Goal: Transaction & Acquisition: Book appointment/travel/reservation

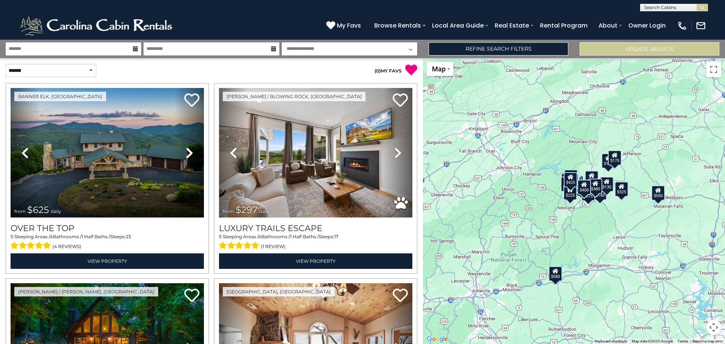
click at [134, 50] on icon at bounding box center [135, 48] width 5 height 5
click at [134, 49] on icon at bounding box center [135, 48] width 5 height 5
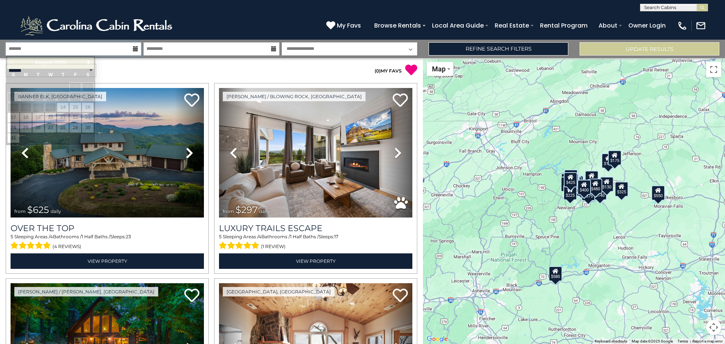
click at [126, 47] on input "text" at bounding box center [74, 48] width 136 height 13
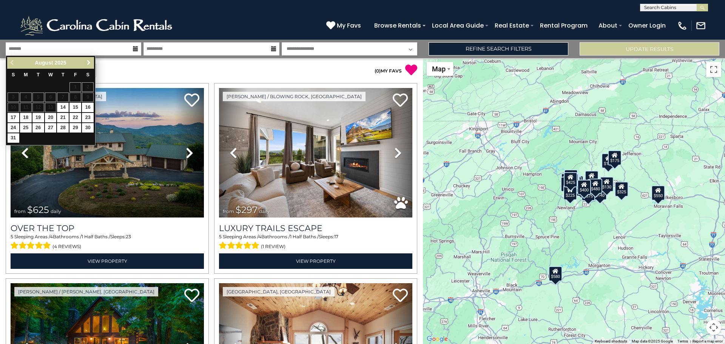
click at [89, 60] on span "Next" at bounding box center [89, 63] width 6 height 6
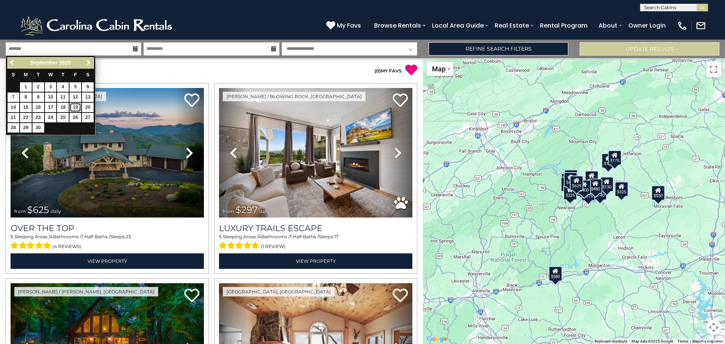
click at [76, 107] on link "19" at bounding box center [75, 107] width 12 height 9
type input "*******"
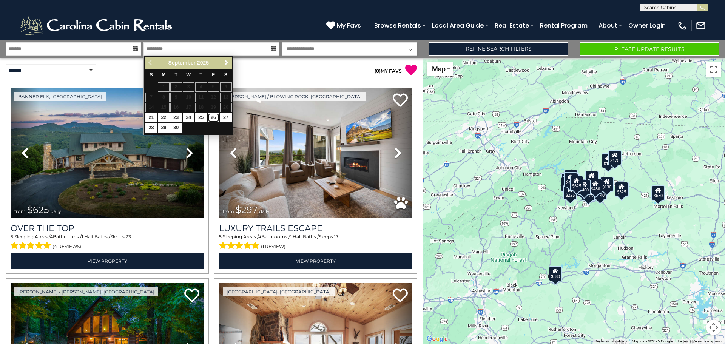
click at [214, 118] on link "26" at bounding box center [214, 117] width 12 height 9
type input "*******"
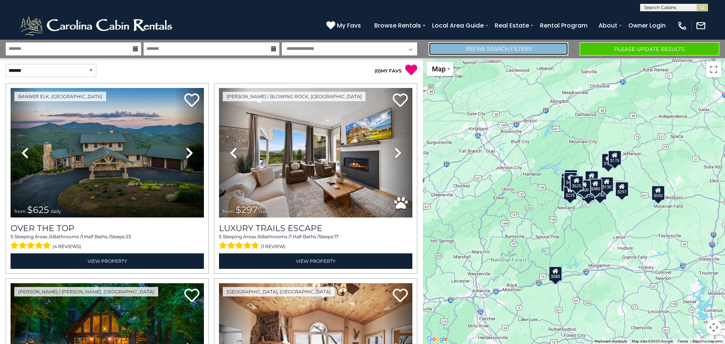
click at [485, 46] on link "Refine Search Filters" at bounding box center [498, 48] width 140 height 13
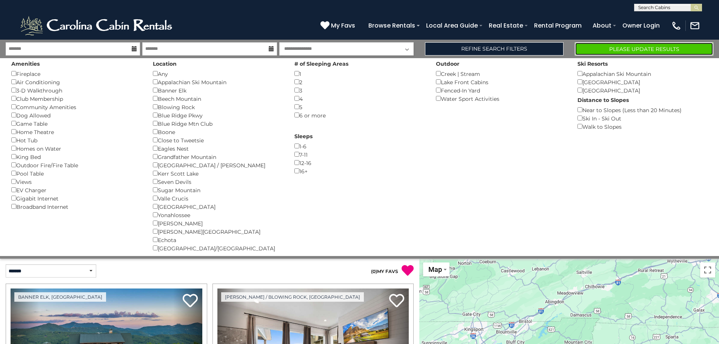
click at [638, 44] on button "Please Update Results" at bounding box center [644, 48] width 139 height 13
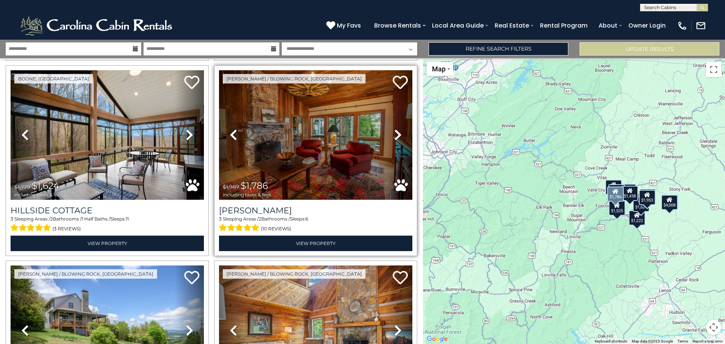
scroll to position [603, 0]
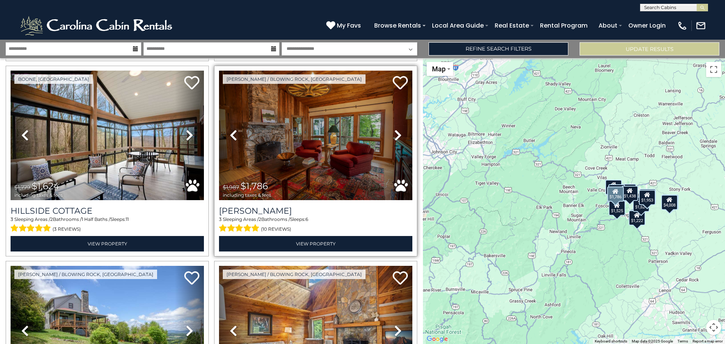
click at [395, 129] on icon at bounding box center [398, 135] width 8 height 12
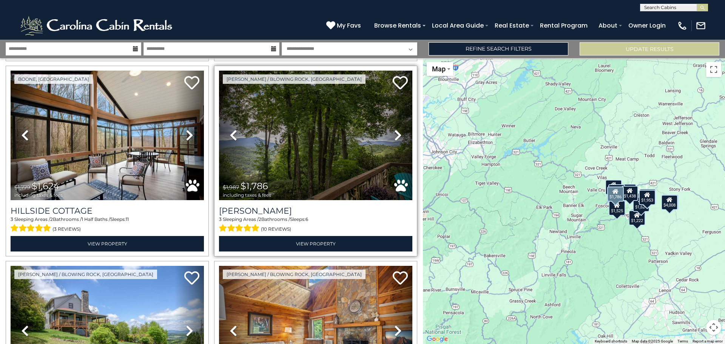
click at [395, 129] on icon at bounding box center [398, 135] width 8 height 12
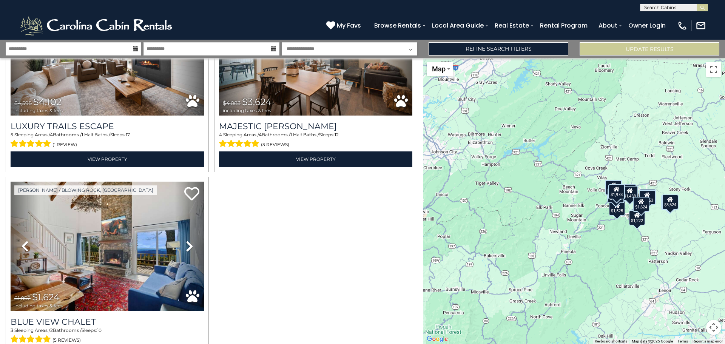
scroll to position [0, 0]
click at [677, 6] on input "text" at bounding box center [673, 9] width 66 height 8
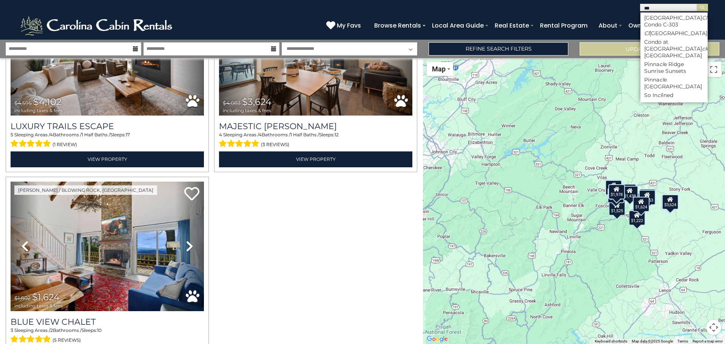
type input "****"
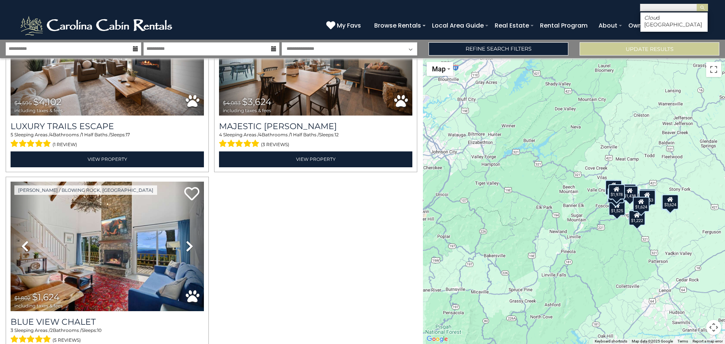
click at [665, 17] on li "Clou d [GEOGRAPHIC_DATA]" at bounding box center [673, 21] width 67 height 14
click at [706, 5] on button "submit" at bounding box center [701, 8] width 11 height 8
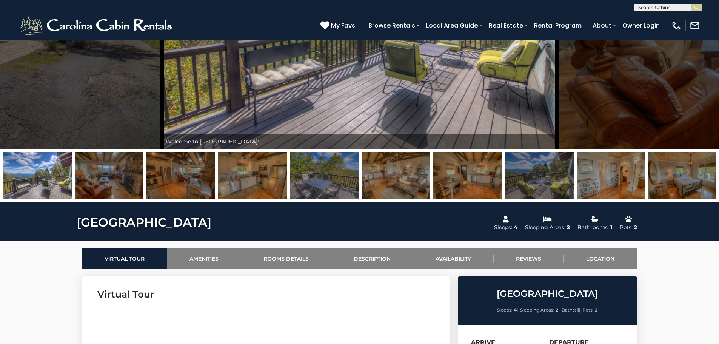
scroll to position [151, 0]
click at [450, 254] on link "Availability" at bounding box center [453, 258] width 80 height 21
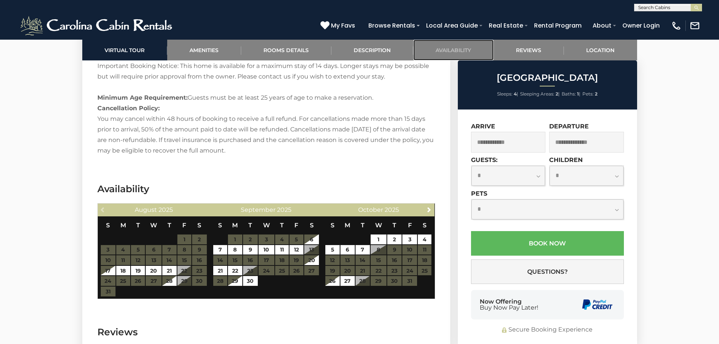
scroll to position [1269, 0]
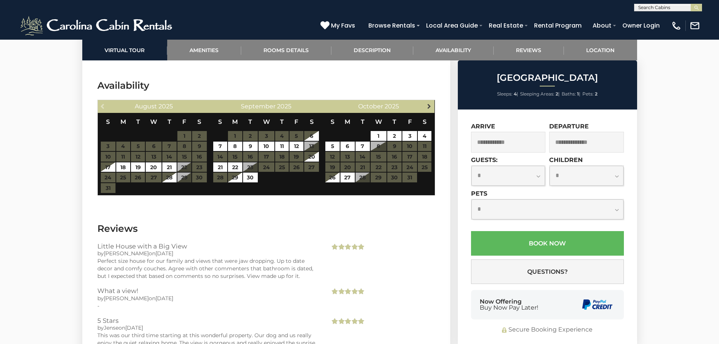
click at [430, 103] on span "Next" at bounding box center [429, 106] width 6 height 6
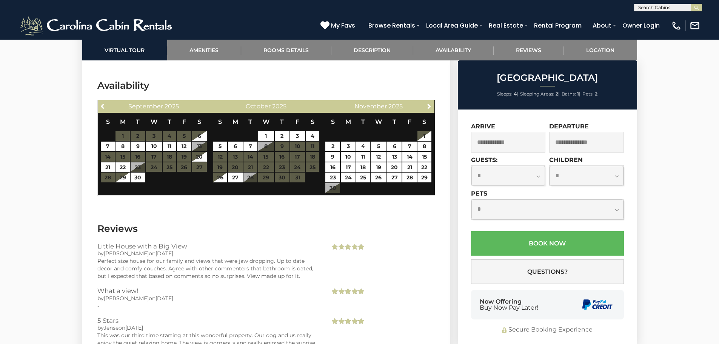
scroll to position [0, 0]
click at [677, 5] on input "text" at bounding box center [668, 9] width 66 height 8
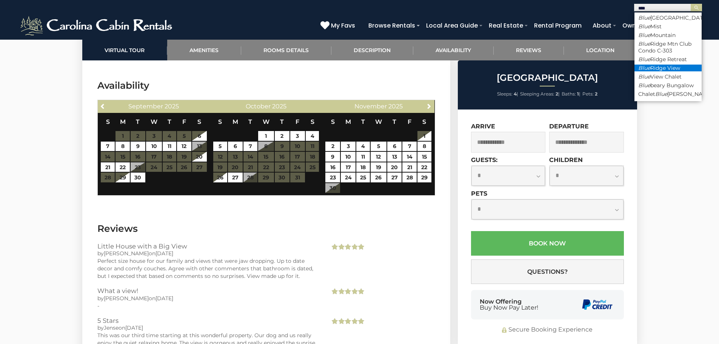
type input "****"
click at [661, 66] on li "Blue Ridge View" at bounding box center [668, 68] width 67 height 7
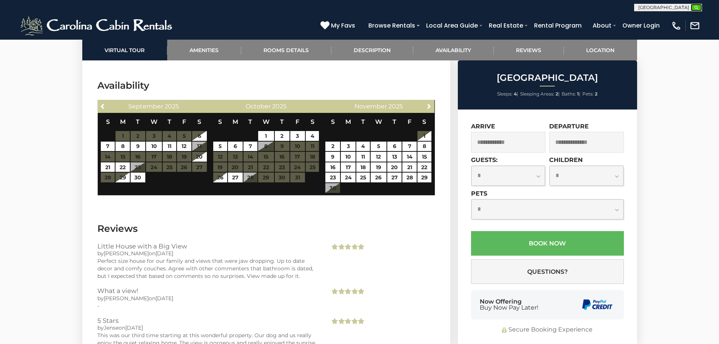
click at [699, 8] on img "submit" at bounding box center [697, 8] width 6 height 6
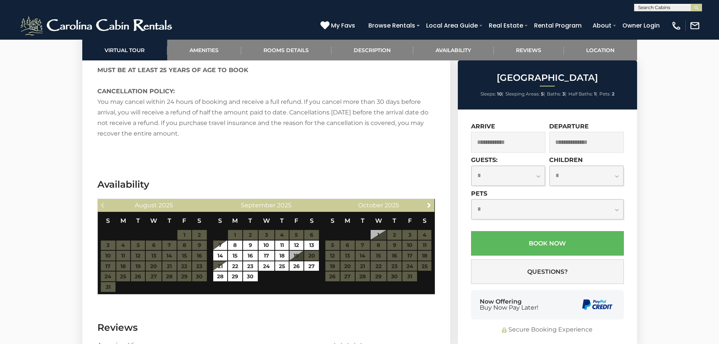
scroll to position [1396, 0]
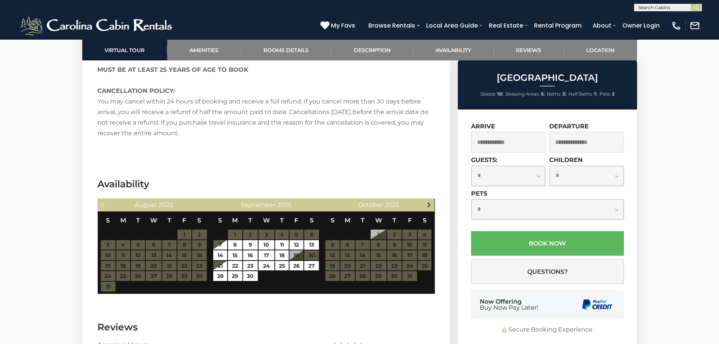
click at [429, 202] on span "Next" at bounding box center [429, 205] width 6 height 6
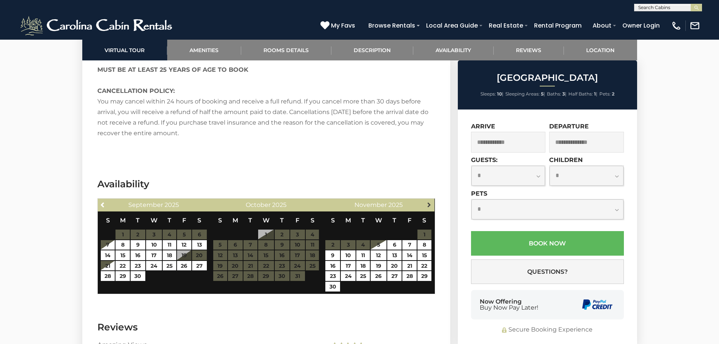
click at [429, 202] on span "Next" at bounding box center [429, 205] width 6 height 6
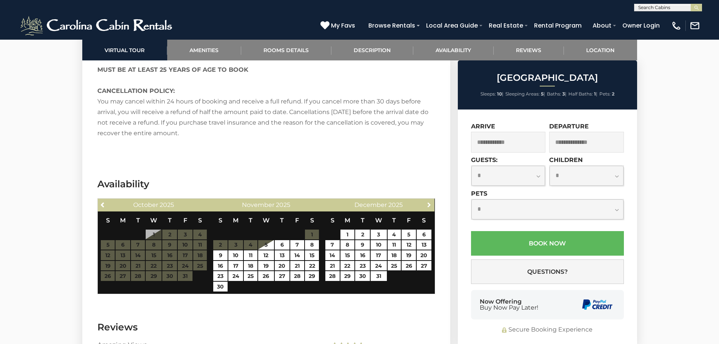
click at [429, 202] on span "Next" at bounding box center [429, 205] width 6 height 6
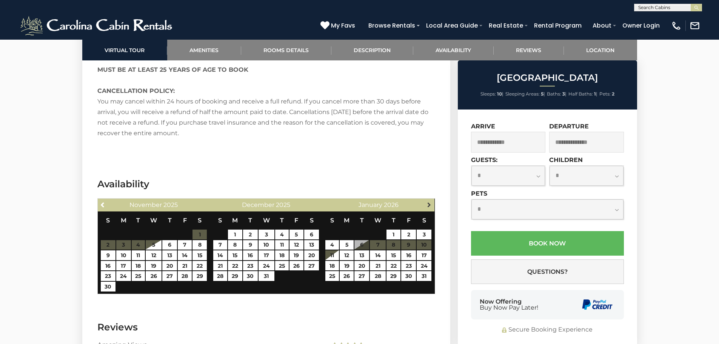
click at [429, 202] on span "Next" at bounding box center [429, 205] width 6 height 6
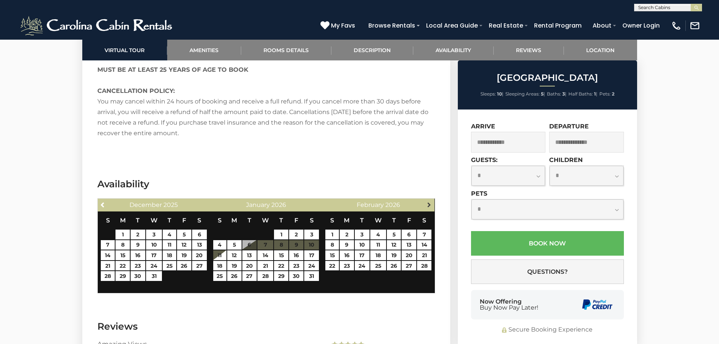
click at [430, 202] on span "Next" at bounding box center [429, 205] width 6 height 6
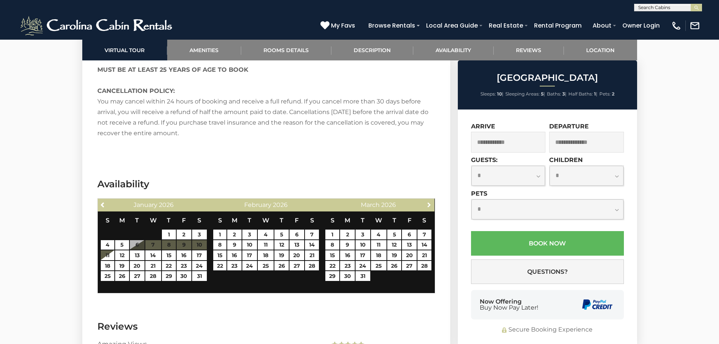
click at [430, 202] on span "Next" at bounding box center [429, 205] width 6 height 6
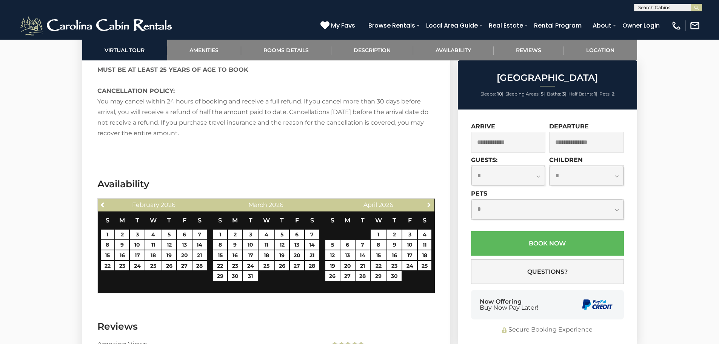
click at [430, 202] on span "Next" at bounding box center [429, 205] width 6 height 6
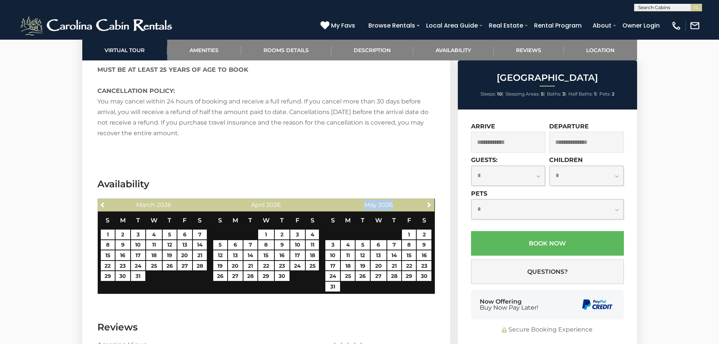
click at [430, 199] on div "Next May 2026" at bounding box center [378, 205] width 112 height 13
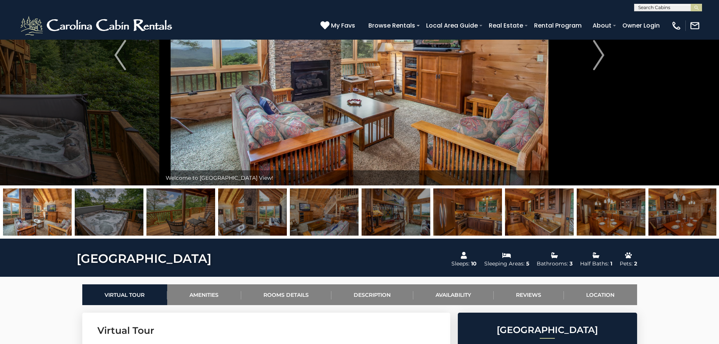
scroll to position [114, 0]
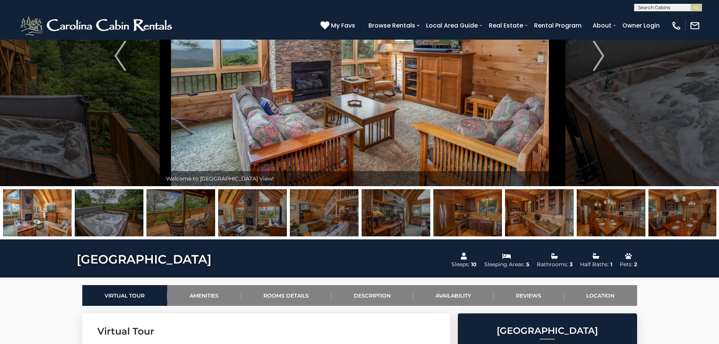
click at [296, 137] on img at bounding box center [360, 56] width 396 height 260
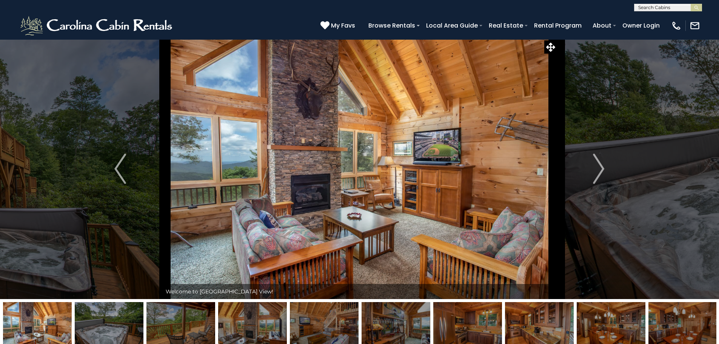
scroll to position [0, 0]
click at [602, 172] on img "Next" at bounding box center [598, 169] width 11 height 30
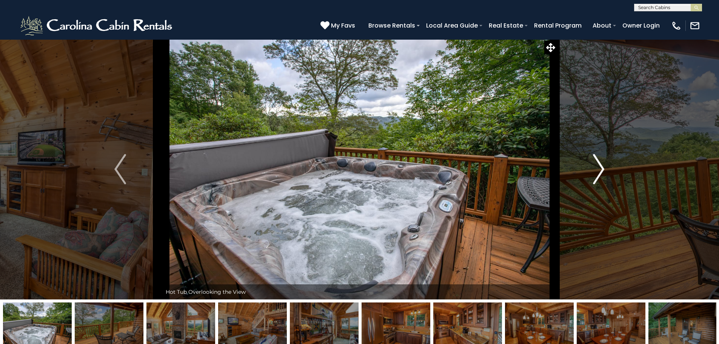
click at [602, 172] on img "Next" at bounding box center [598, 169] width 11 height 30
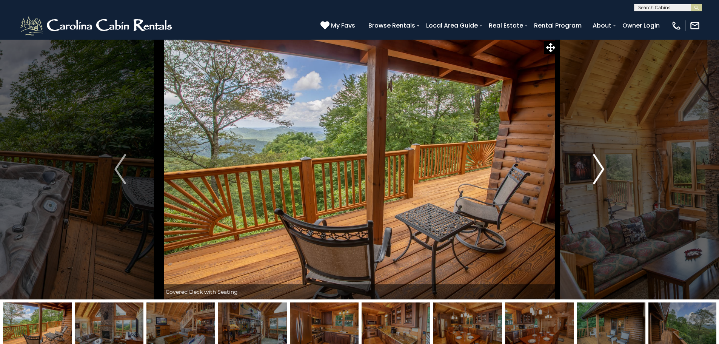
click at [602, 172] on img "Next" at bounding box center [598, 169] width 11 height 30
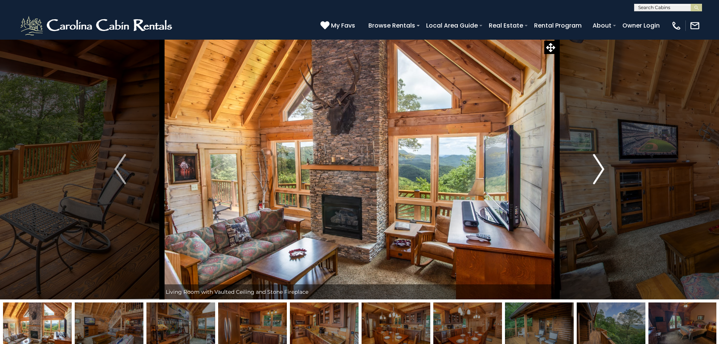
click at [602, 171] on img "Next" at bounding box center [598, 169] width 11 height 30
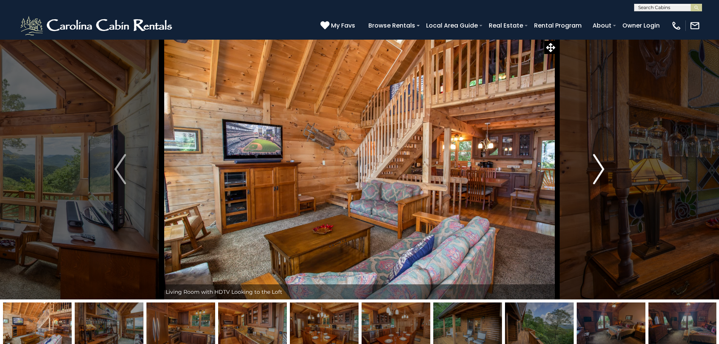
click at [602, 171] on img "Next" at bounding box center [598, 169] width 11 height 30
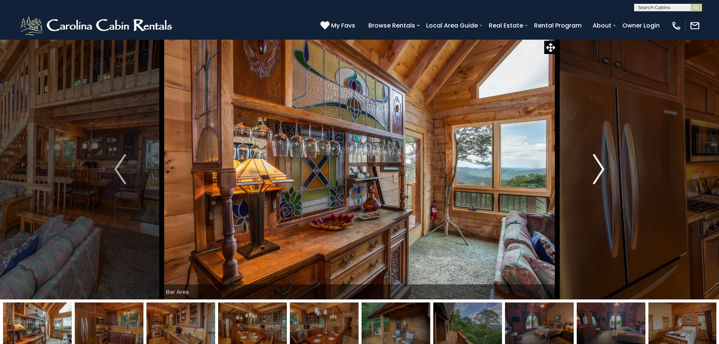
click at [602, 171] on img "Next" at bounding box center [598, 169] width 11 height 30
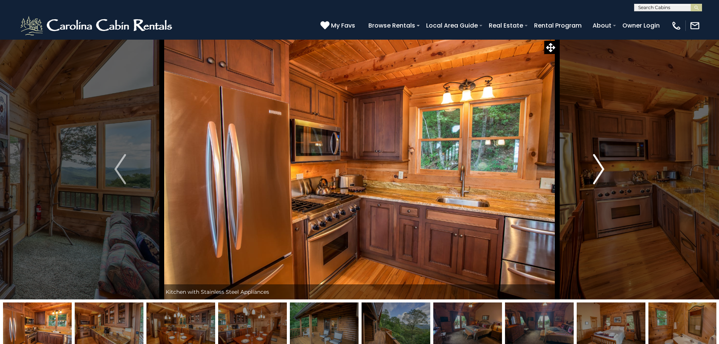
click at [602, 171] on img "Next" at bounding box center [598, 169] width 11 height 30
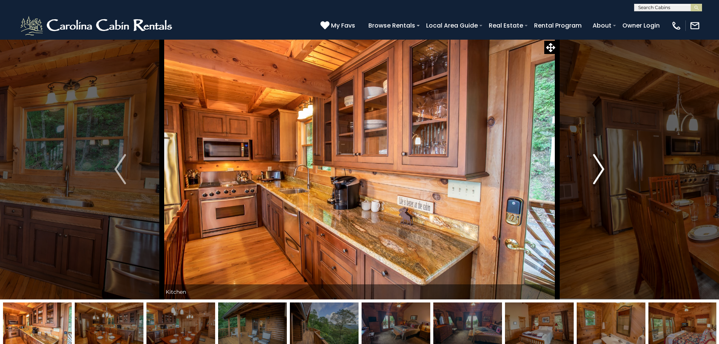
click at [602, 172] on img "Next" at bounding box center [598, 169] width 11 height 30
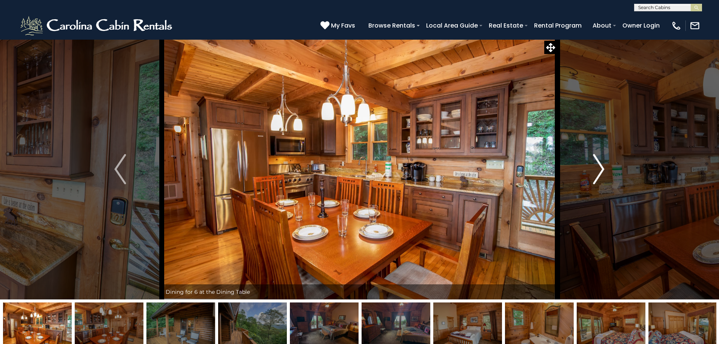
click at [596, 171] on img "Next" at bounding box center [598, 169] width 11 height 30
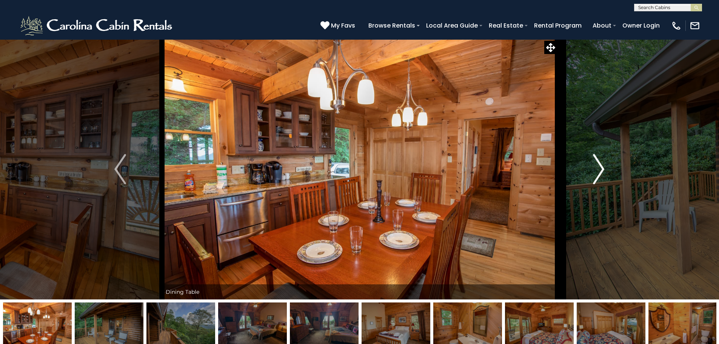
click at [596, 171] on img "Next" at bounding box center [598, 169] width 11 height 30
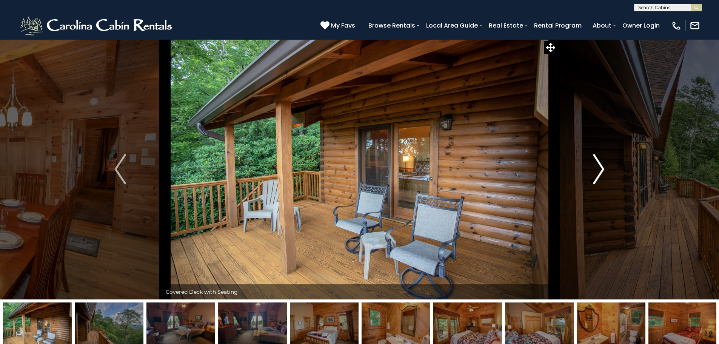
click at [596, 171] on img "Next" at bounding box center [598, 169] width 11 height 30
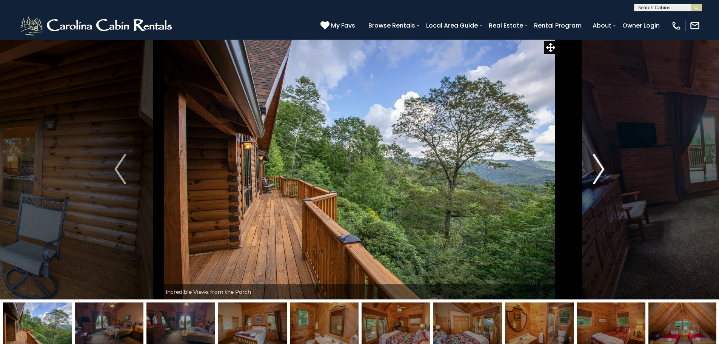
click at [596, 171] on img "Next" at bounding box center [598, 169] width 11 height 30
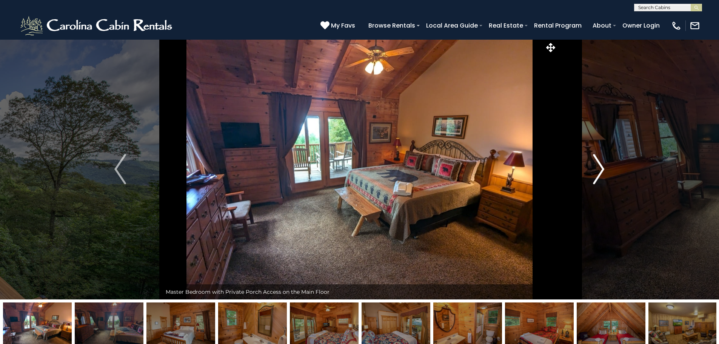
click at [596, 170] on img "Next" at bounding box center [598, 169] width 11 height 30
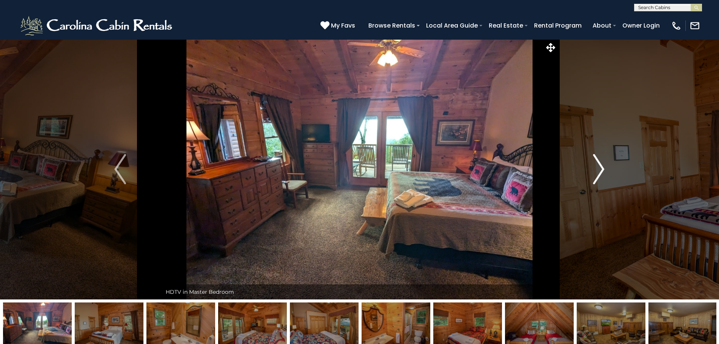
click at [597, 173] on img "Next" at bounding box center [598, 169] width 11 height 30
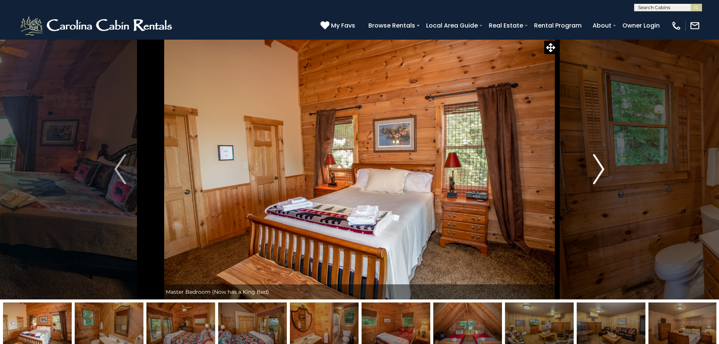
click at [597, 173] on img "Next" at bounding box center [598, 169] width 11 height 30
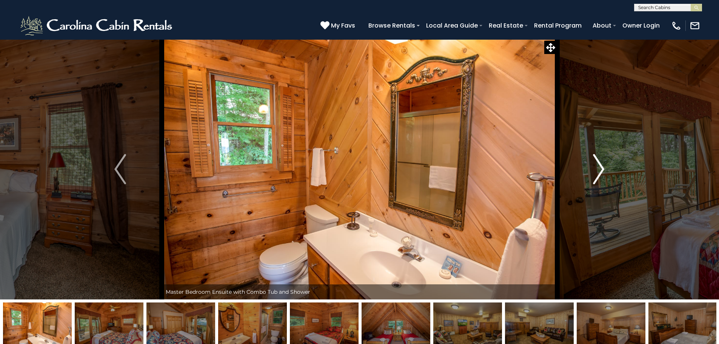
click at [597, 173] on img "Next" at bounding box center [598, 169] width 11 height 30
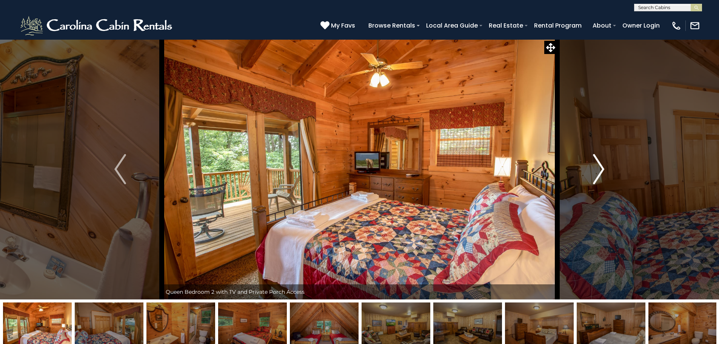
click at [597, 176] on img "Next" at bounding box center [598, 169] width 11 height 30
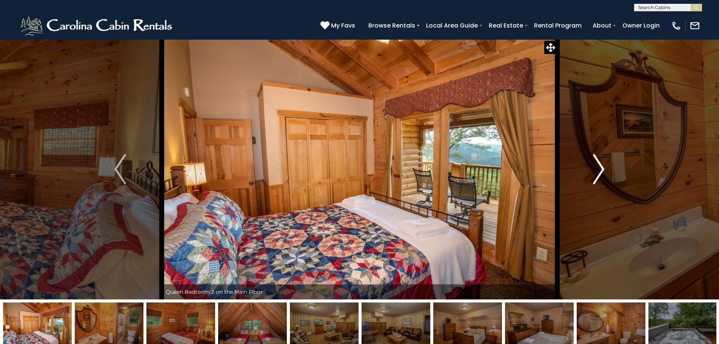
click at [597, 176] on img "Next" at bounding box center [598, 169] width 11 height 30
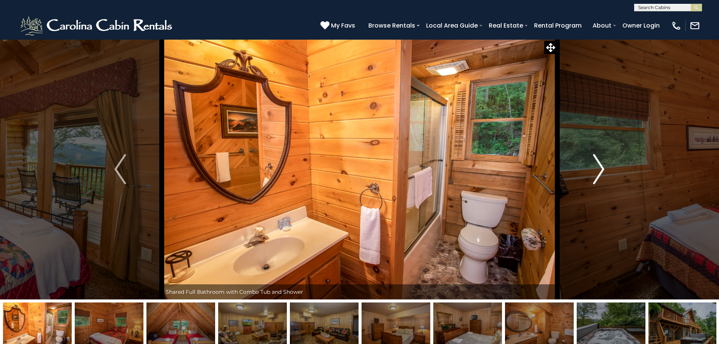
click at [597, 176] on img "Next" at bounding box center [598, 169] width 11 height 30
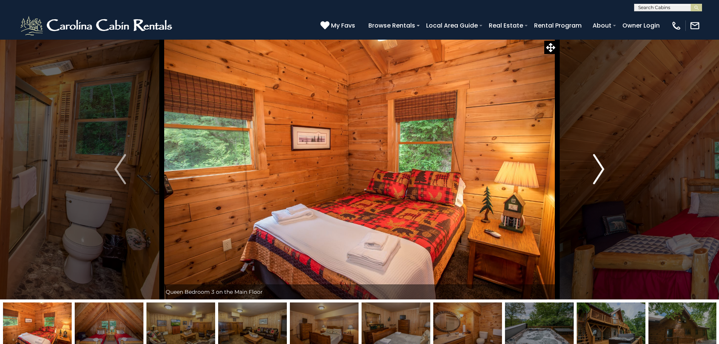
click at [597, 176] on img "Next" at bounding box center [598, 169] width 11 height 30
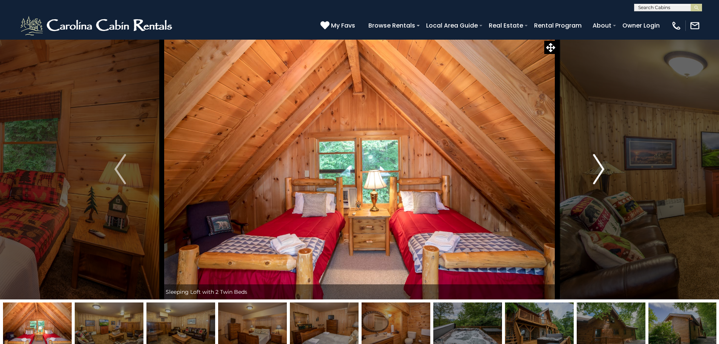
click at [597, 177] on img "Next" at bounding box center [598, 169] width 11 height 30
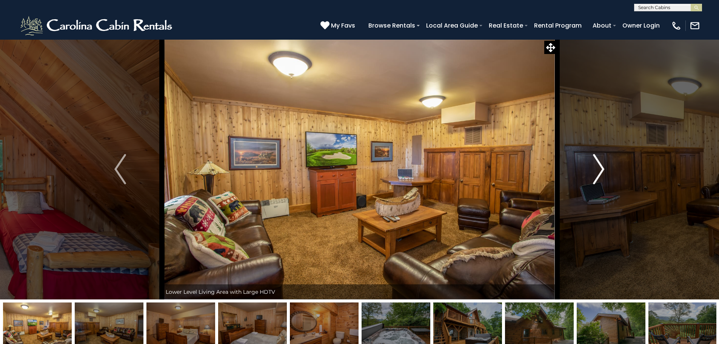
click at [597, 177] on img "Next" at bounding box center [598, 169] width 11 height 30
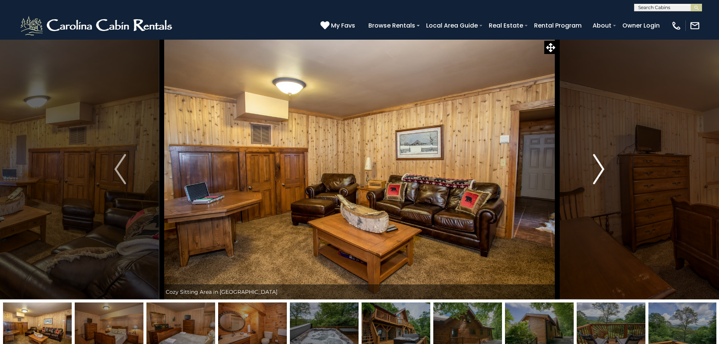
click at [597, 177] on img "Next" at bounding box center [598, 169] width 11 height 30
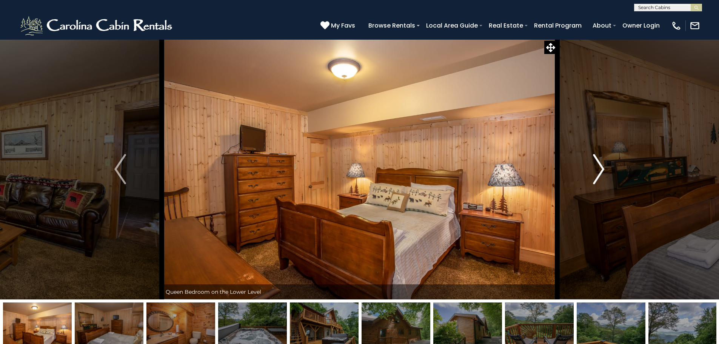
click at [597, 179] on img "Next" at bounding box center [598, 169] width 11 height 30
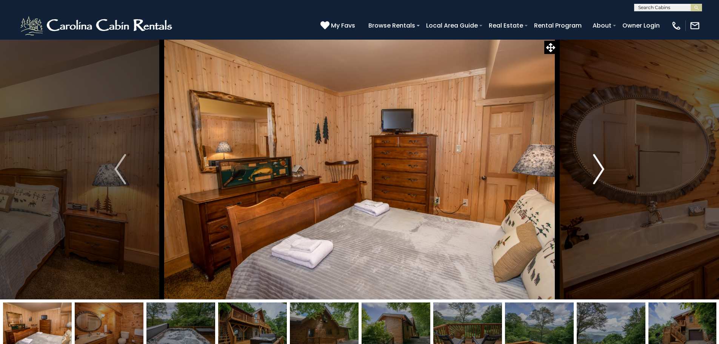
click at [597, 179] on img "Next" at bounding box center [598, 169] width 11 height 30
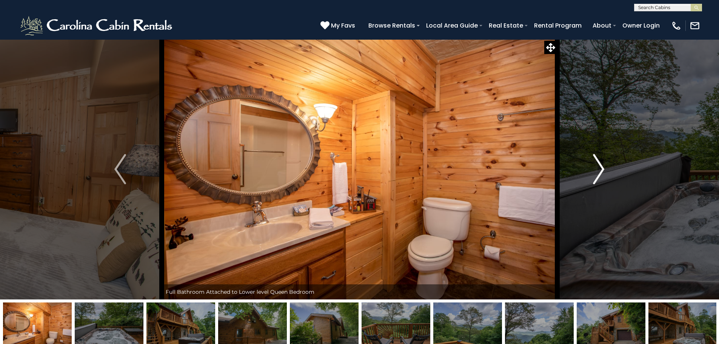
click at [597, 179] on img "Next" at bounding box center [598, 169] width 11 height 30
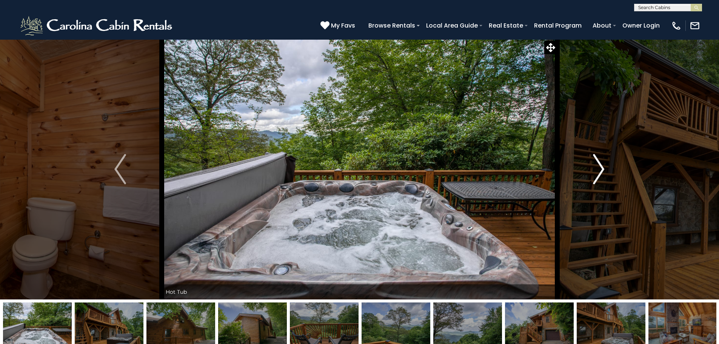
click at [597, 179] on img "Next" at bounding box center [598, 169] width 11 height 30
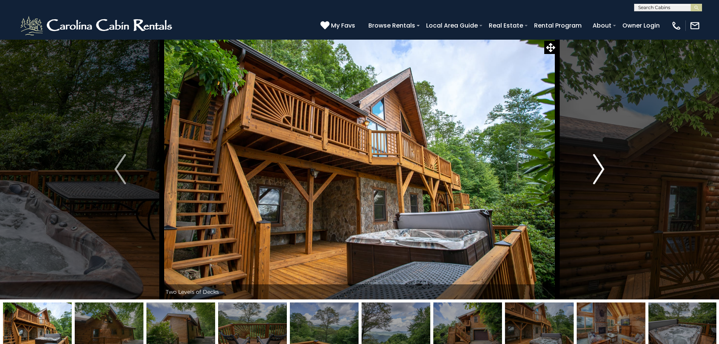
click at [597, 179] on img "Next" at bounding box center [598, 169] width 11 height 30
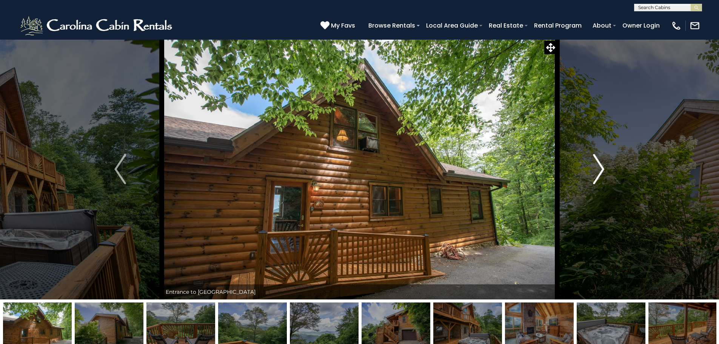
click at [597, 179] on img "Next" at bounding box center [598, 169] width 11 height 30
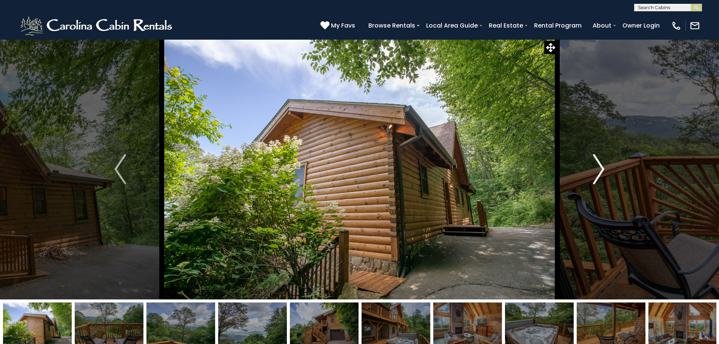
click at [597, 179] on img "Next" at bounding box center [598, 169] width 11 height 30
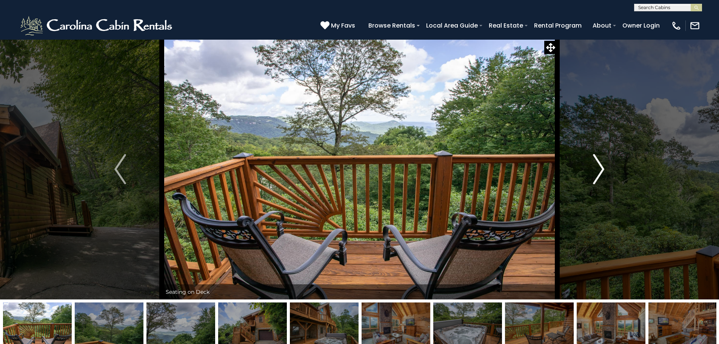
click at [597, 179] on img "Next" at bounding box center [598, 169] width 11 height 30
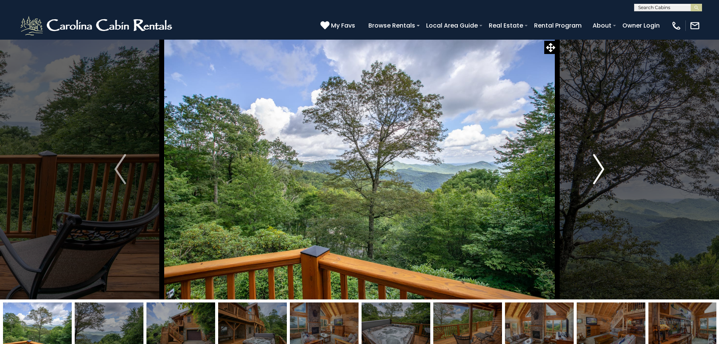
click at [597, 179] on img "Next" at bounding box center [598, 169] width 11 height 30
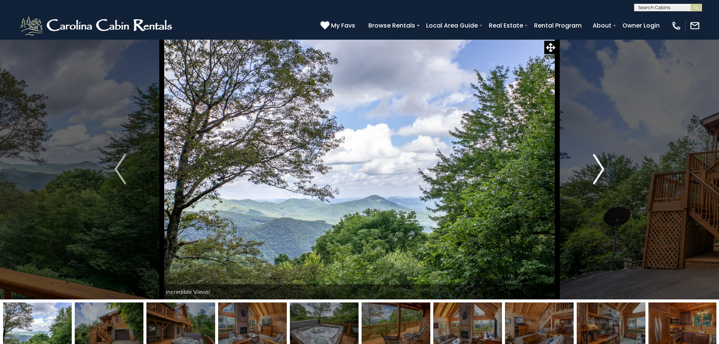
click at [597, 179] on img "Next" at bounding box center [598, 169] width 11 height 30
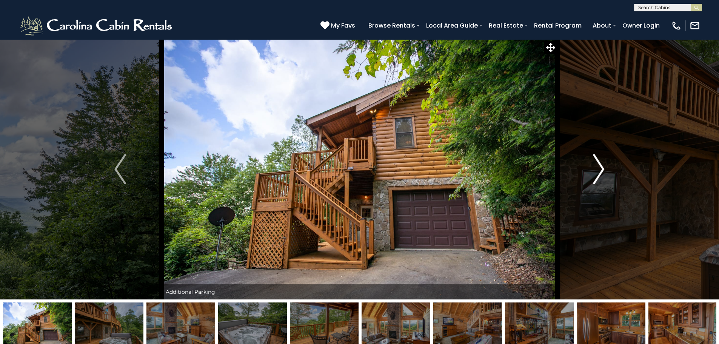
click at [597, 179] on img "Next" at bounding box center [598, 169] width 11 height 30
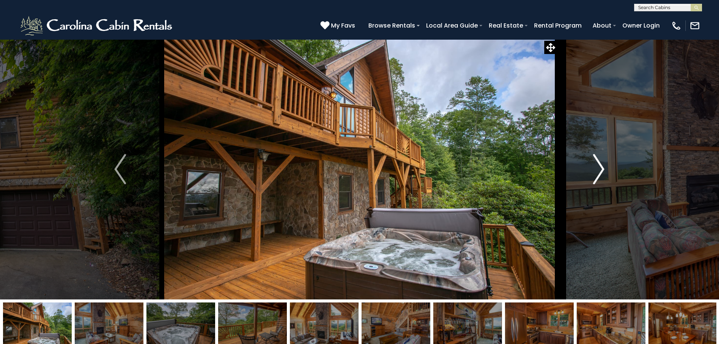
click at [597, 179] on img "Next" at bounding box center [598, 169] width 11 height 30
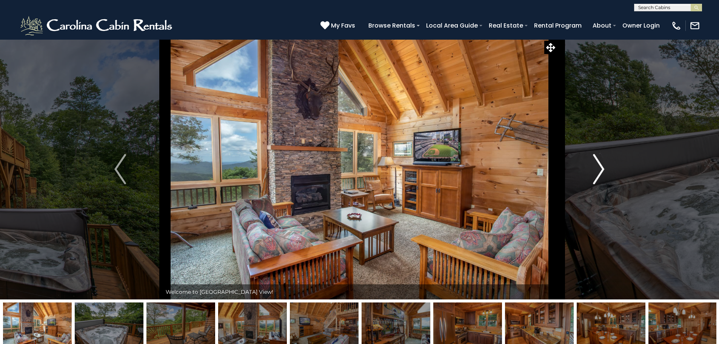
click at [597, 178] on img "Next" at bounding box center [598, 169] width 11 height 30
